Goal: Check status: Check status

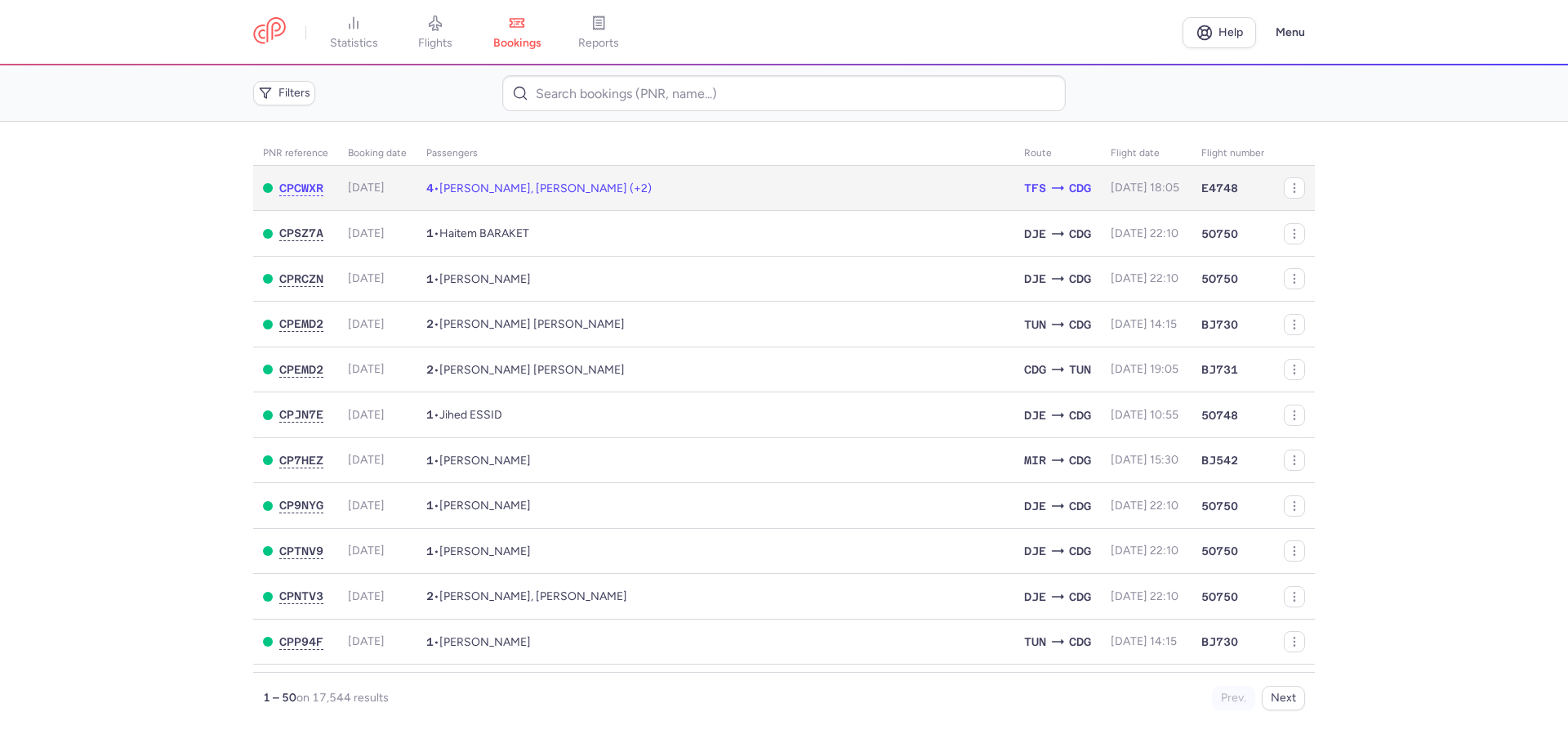
click at [547, 182] on span "[PERSON_NAME], [PERSON_NAME] (+2)" at bounding box center [545, 188] width 212 height 14
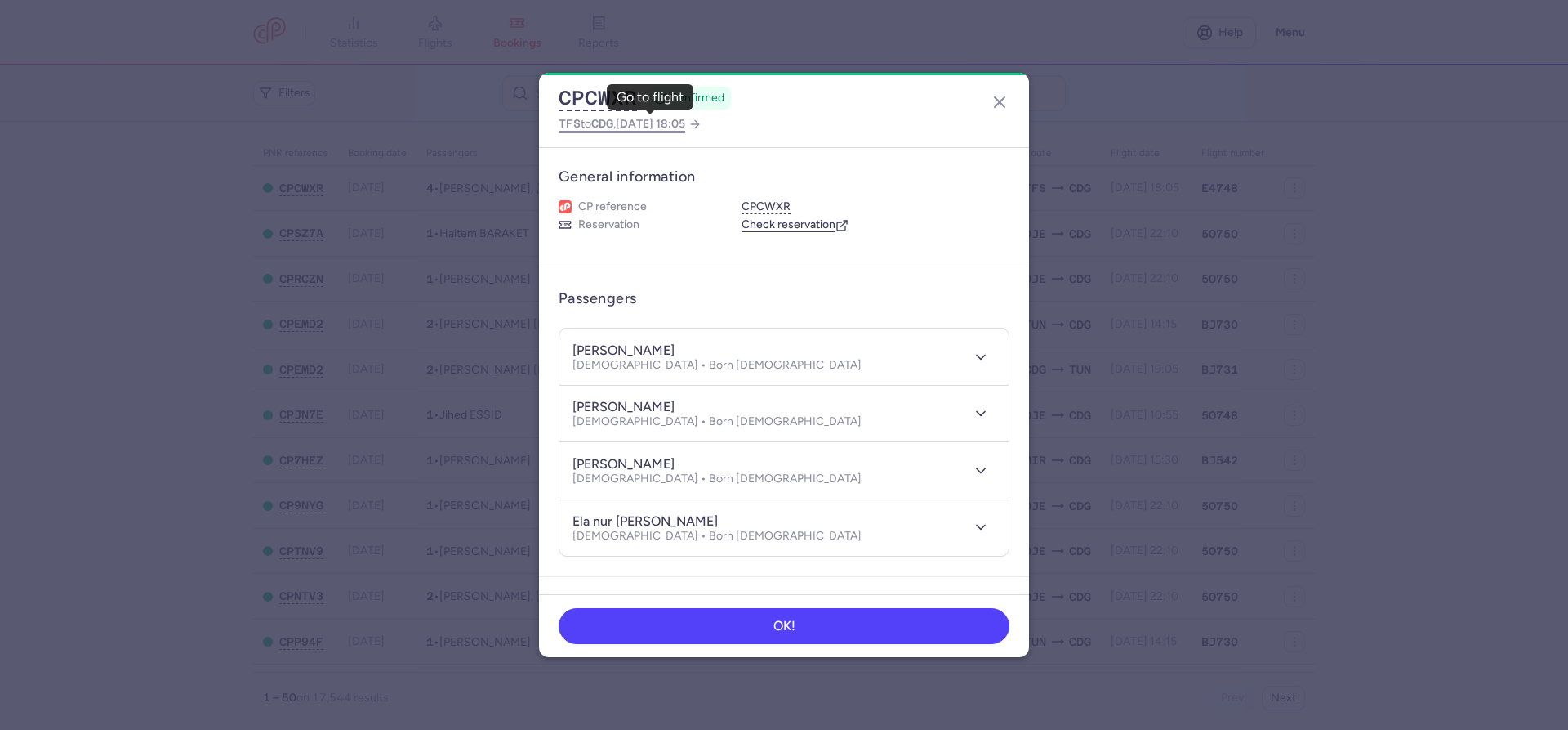
click at [663, 131] on span "[DATE] 18:05" at bounding box center [651, 124] width 70 height 14
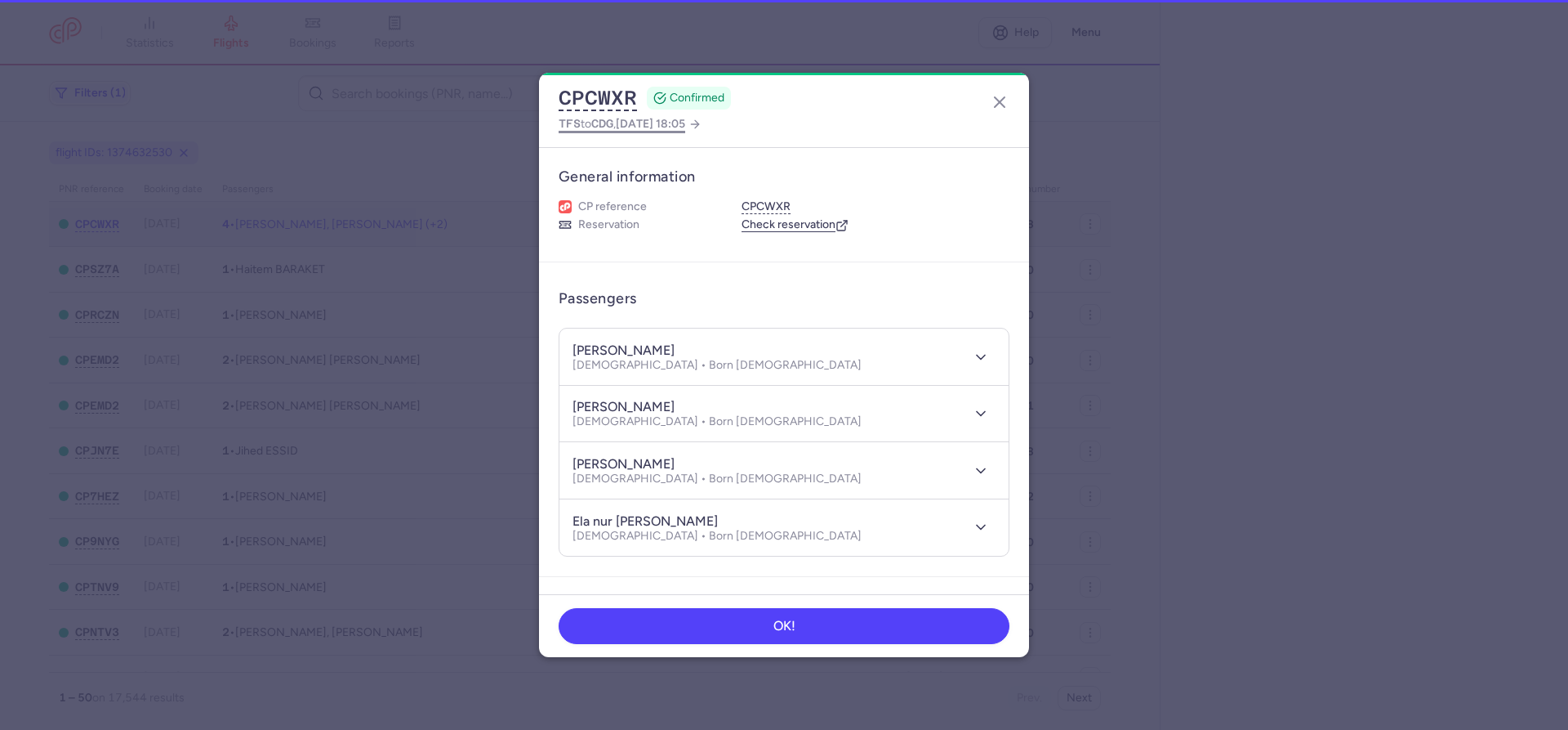
select select "hours"
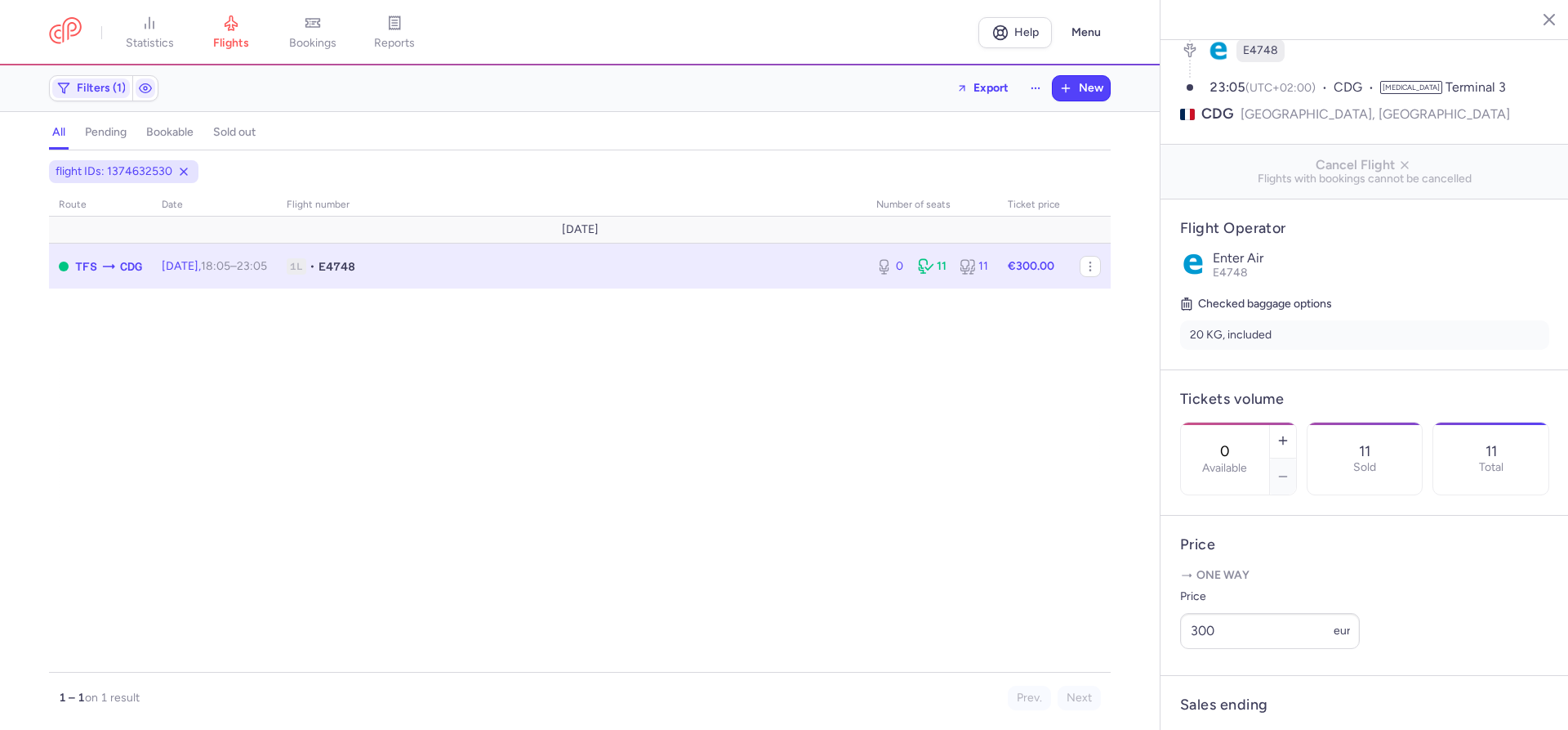
scroll to position [613, 0]
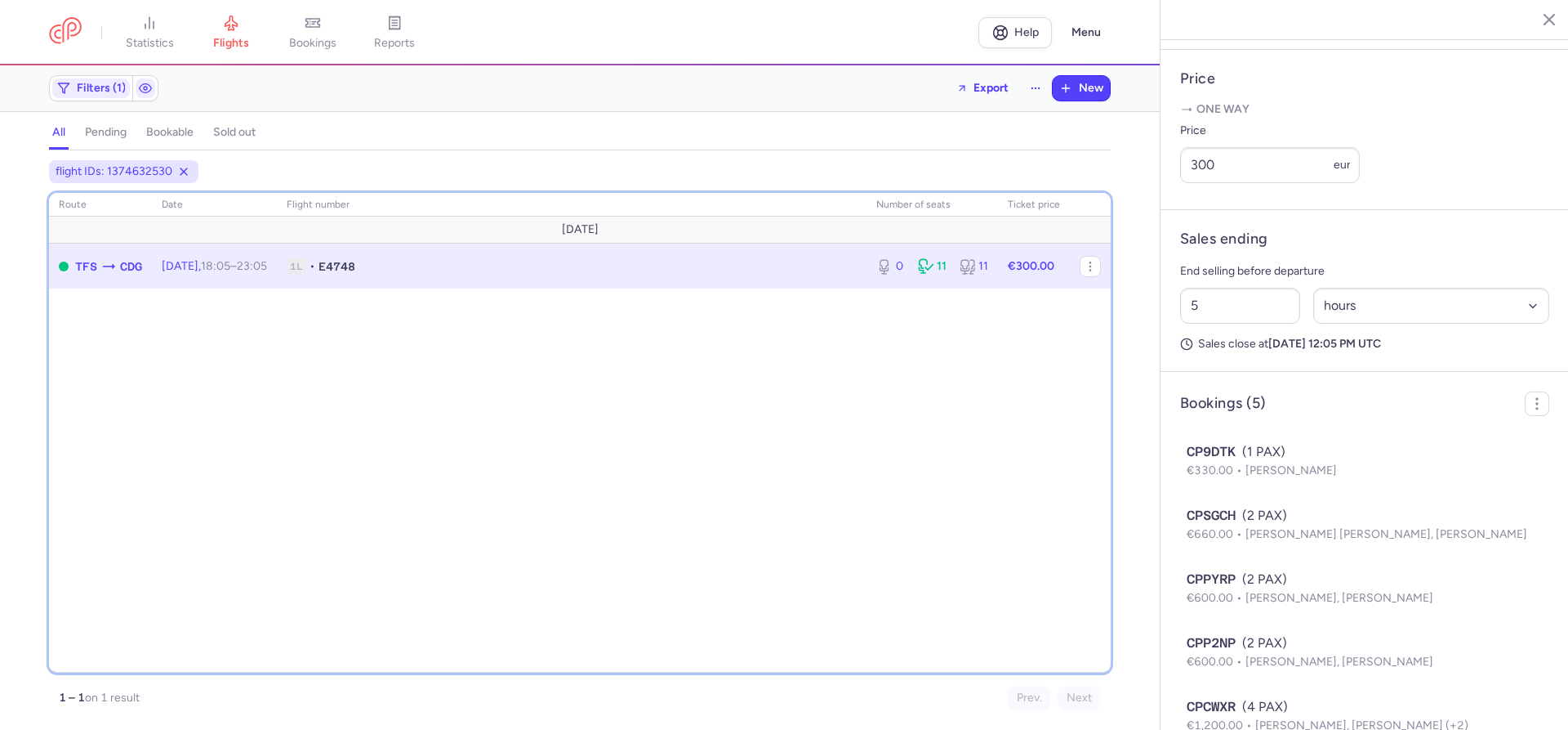
click at [991, 364] on div "route date Flight number number of seats Ticket price [DATE] TFS CDG [DATE] 18:…" at bounding box center [579, 432] width 1062 height 479
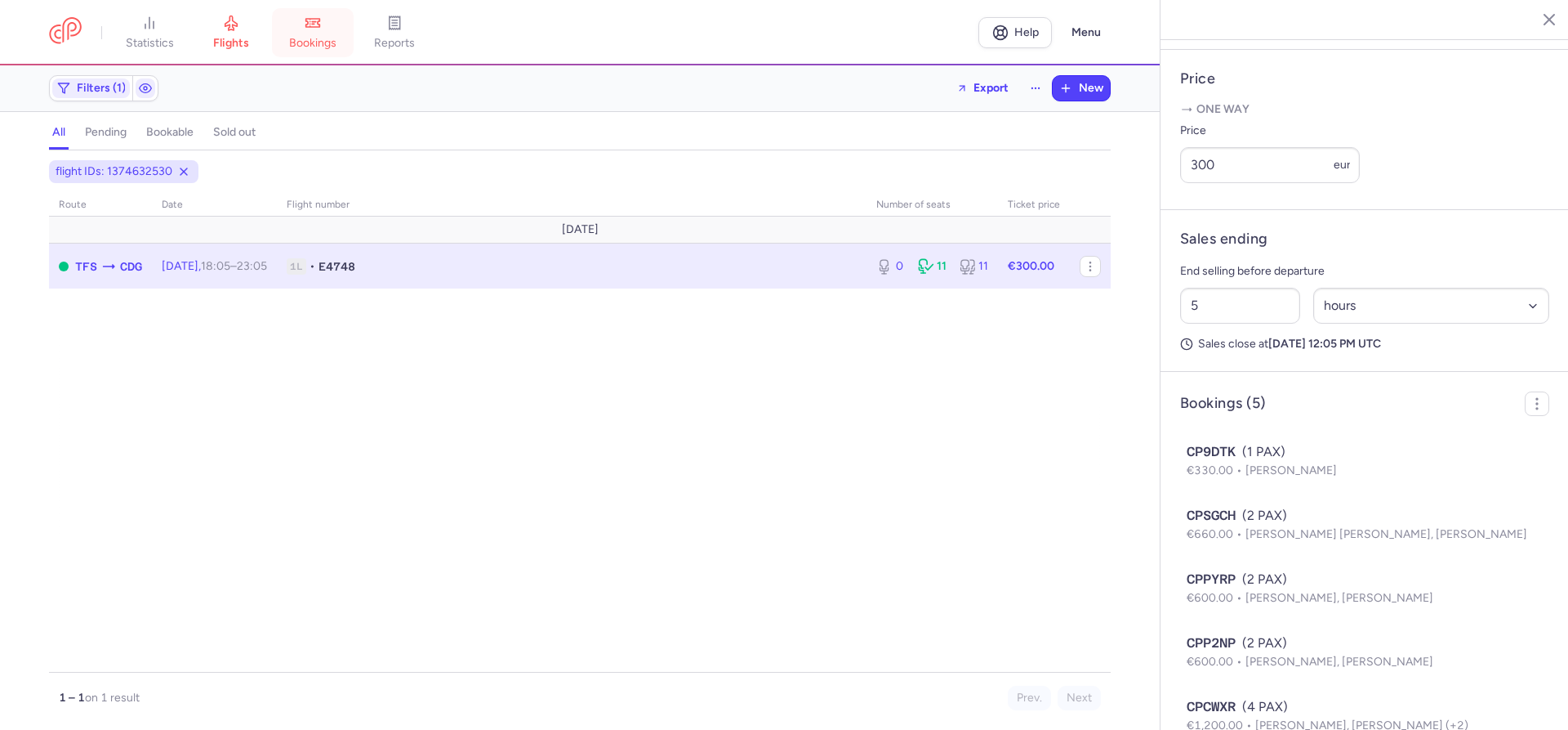
click at [319, 44] on span "bookings" at bounding box center [312, 43] width 47 height 15
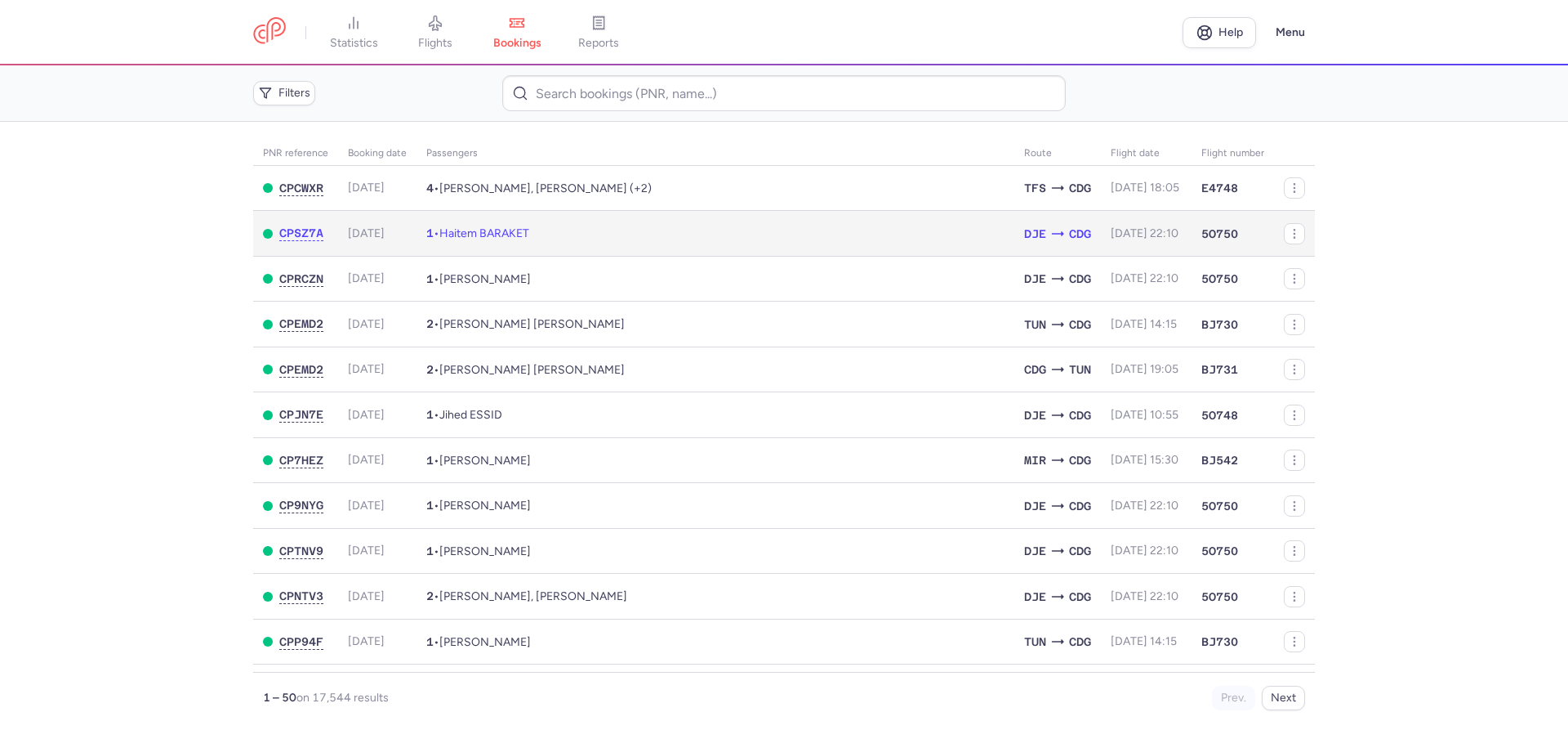
click at [485, 234] on span "Haitem BARAKET" at bounding box center [484, 233] width 90 height 14
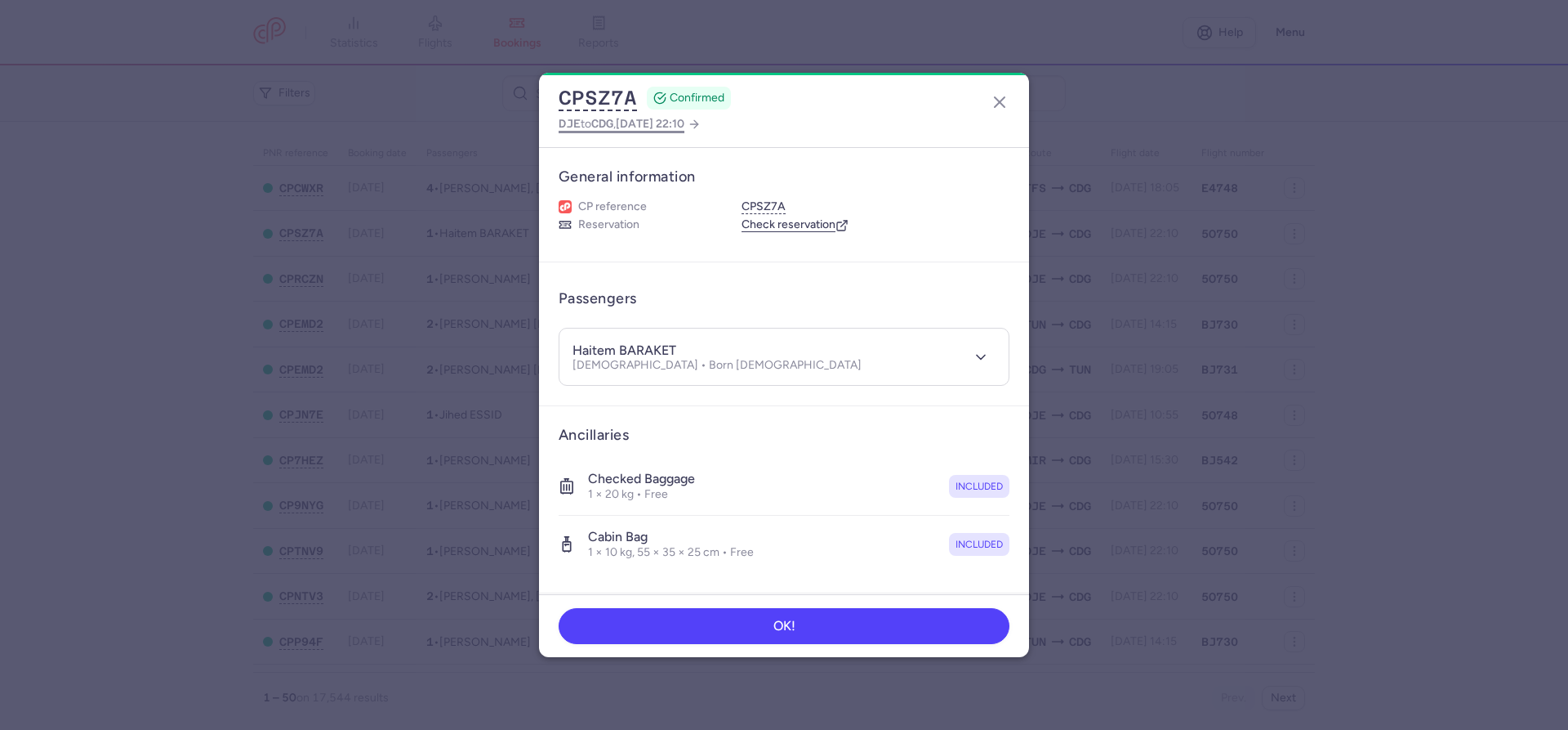
click at [665, 124] on span "[DATE] 22:10" at bounding box center [650, 124] width 69 height 14
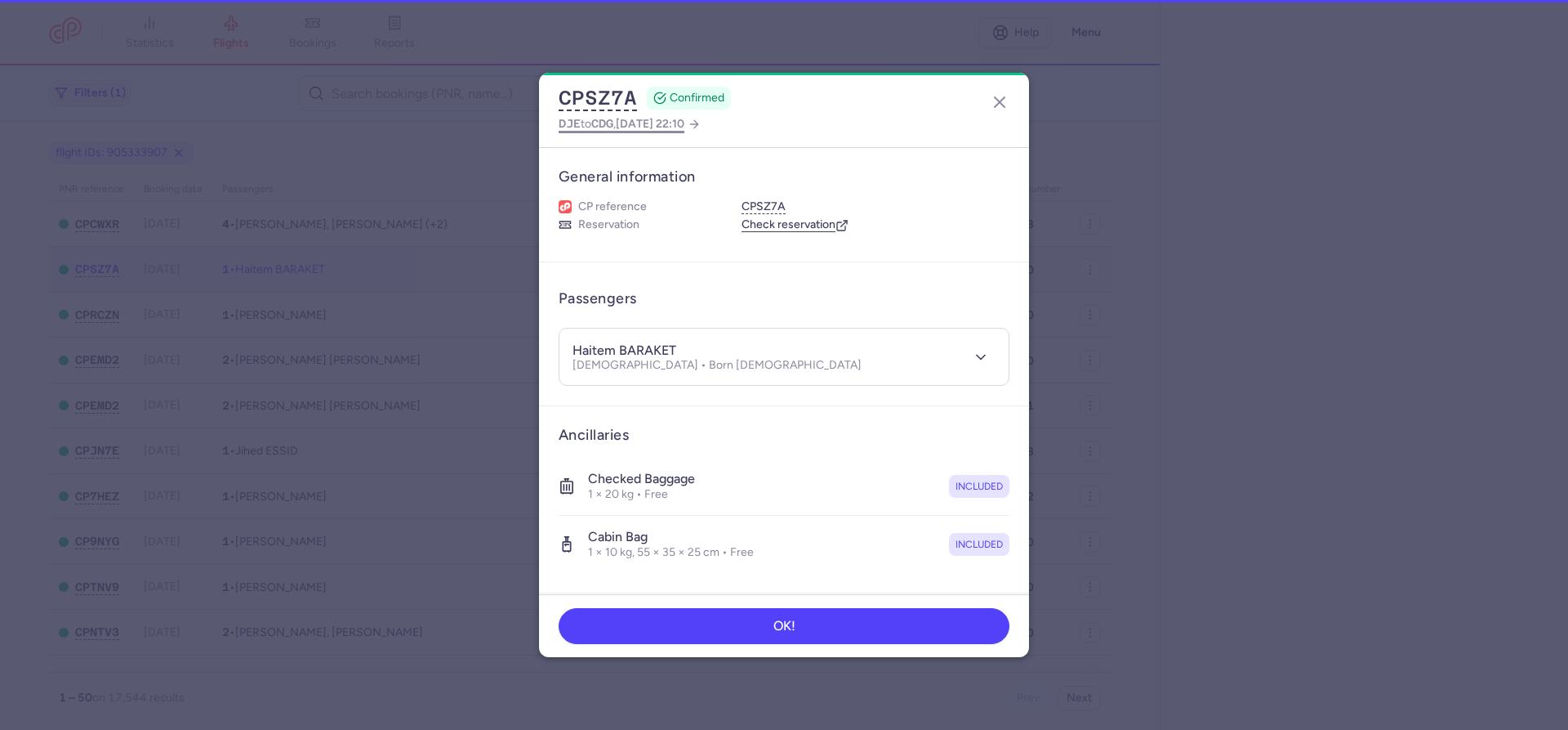
select select "hours"
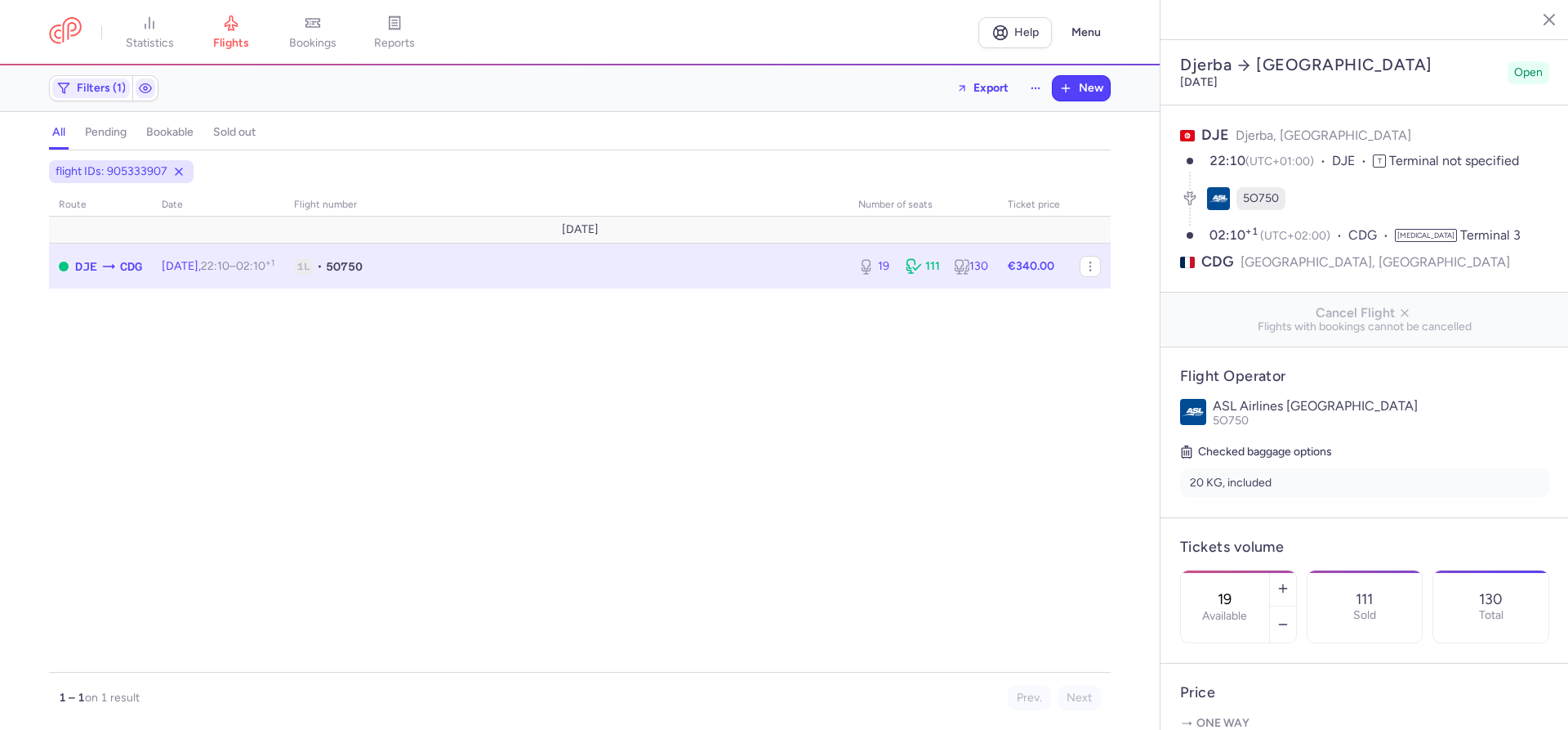
click at [18, 349] on div "flight IDs: 905333907 route date Flight number number of seats Ticket price [DA…" at bounding box center [579, 445] width 1159 height 570
click at [311, 42] on span "bookings" at bounding box center [312, 43] width 47 height 15
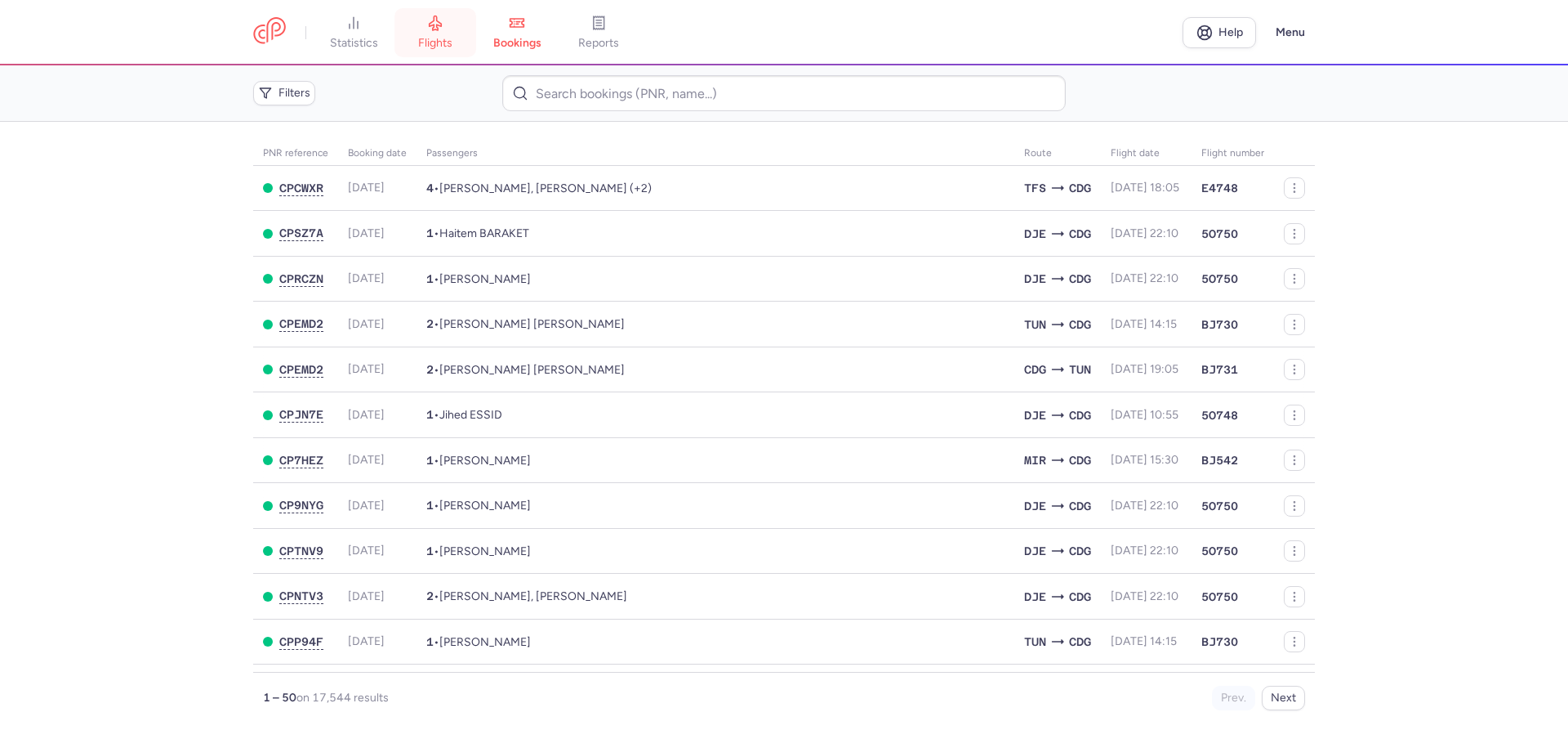
click at [435, 30] on icon at bounding box center [435, 23] width 17 height 17
